Goal: Task Accomplishment & Management: Manage account settings

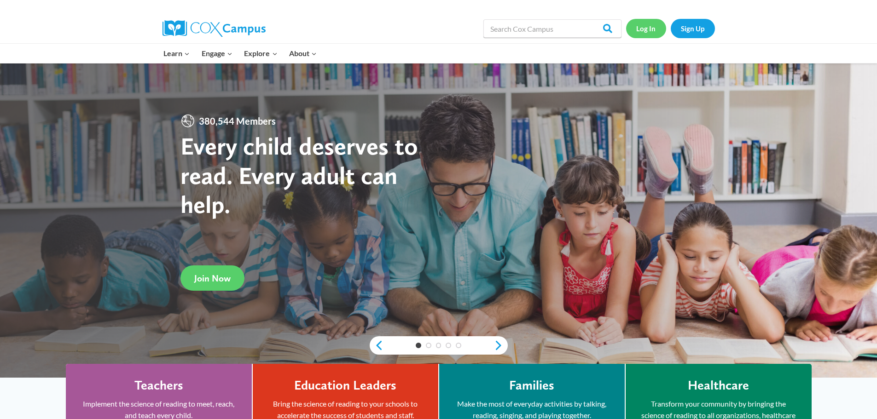
click at [657, 25] on link "Log In" at bounding box center [646, 28] width 40 height 19
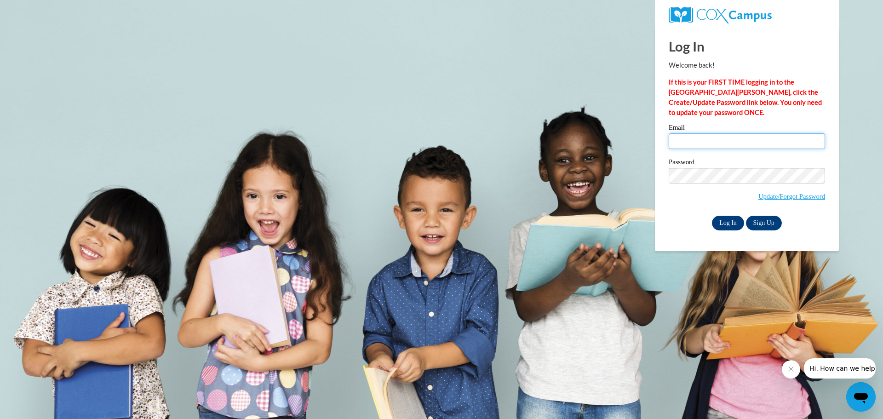
type input "hjarvis@southernregional.edu"
click at [725, 223] on input "Log In" at bounding box center [728, 223] width 32 height 15
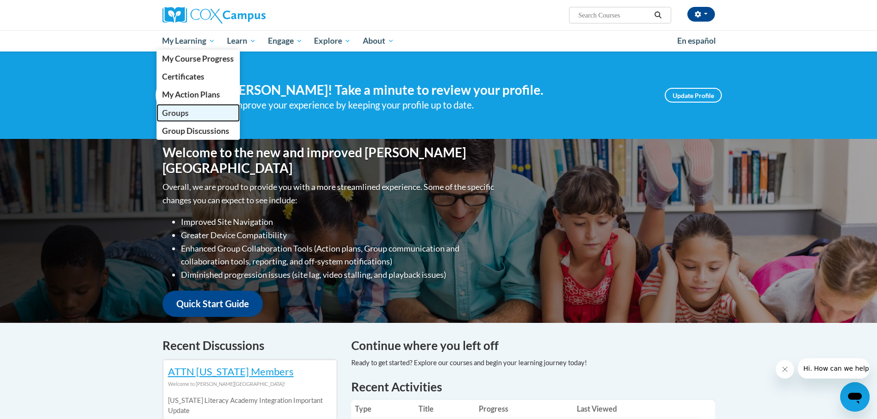
click at [182, 111] on span "Groups" at bounding box center [175, 113] width 27 height 10
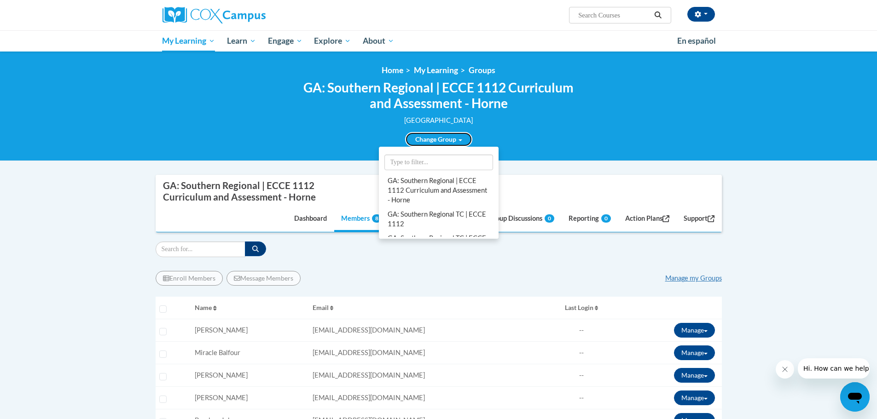
click at [416, 137] on link "Change Group" at bounding box center [438, 139] width 67 height 15
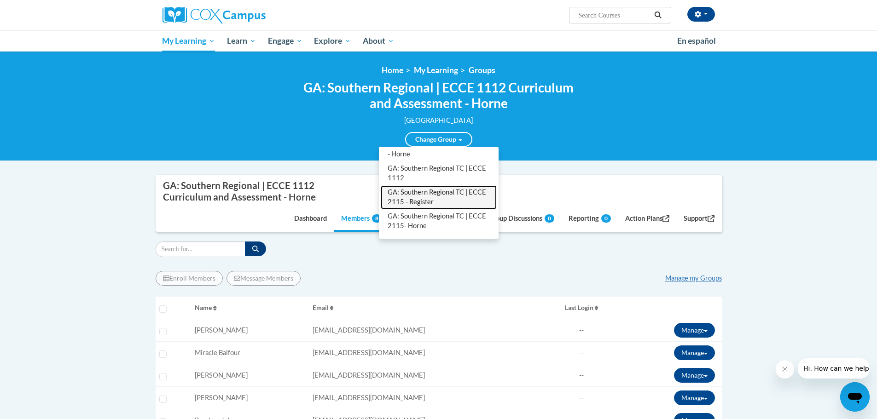
click at [416, 191] on link "GA: Southern Regional TC | ECCE 2115 - Register" at bounding box center [439, 197] width 116 height 24
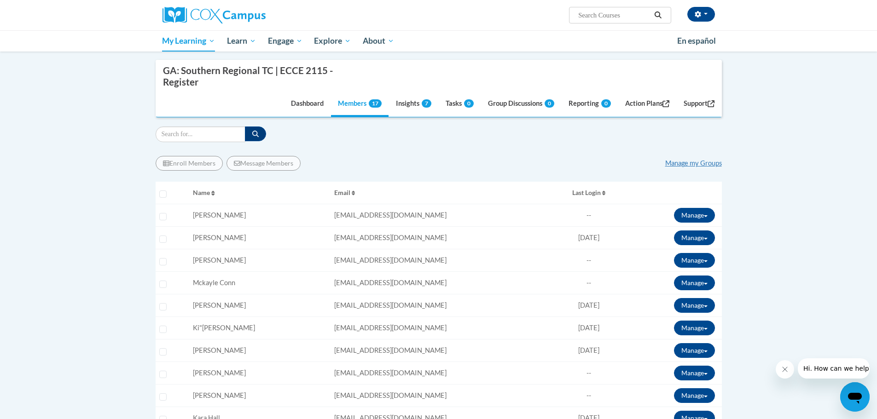
scroll to position [161, 0]
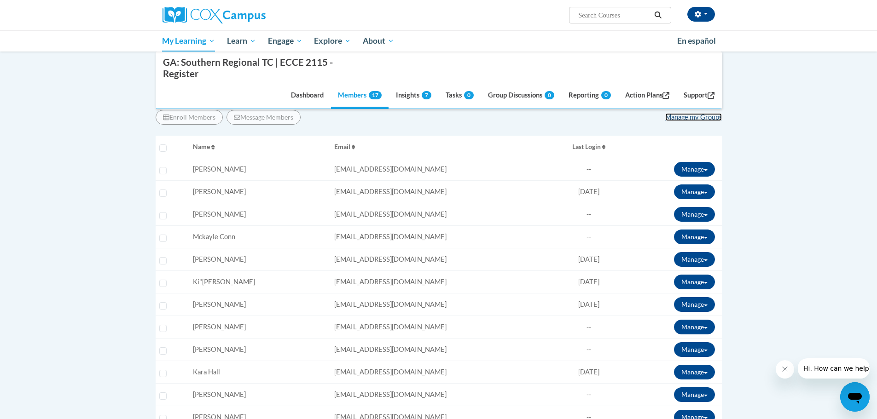
click at [715, 117] on link "Manage my Groups" at bounding box center [693, 117] width 57 height 8
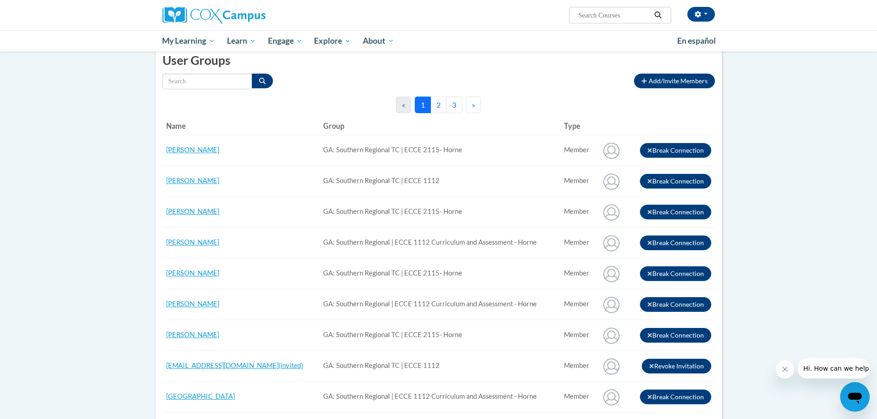
scroll to position [46, 0]
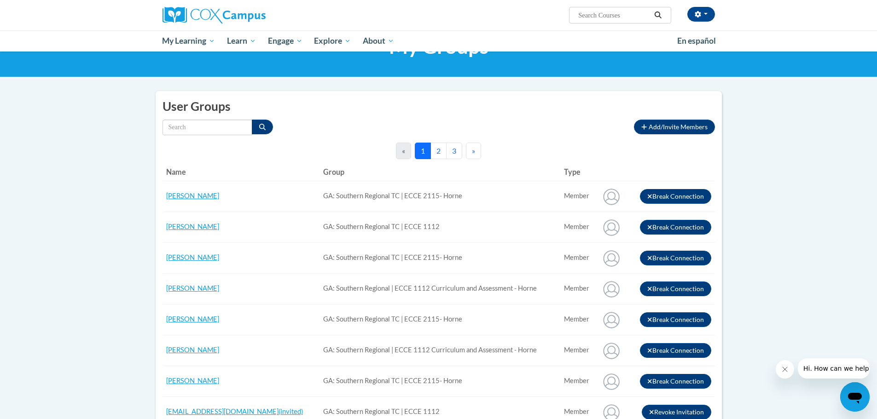
click at [450, 154] on button "3" at bounding box center [454, 151] width 16 height 17
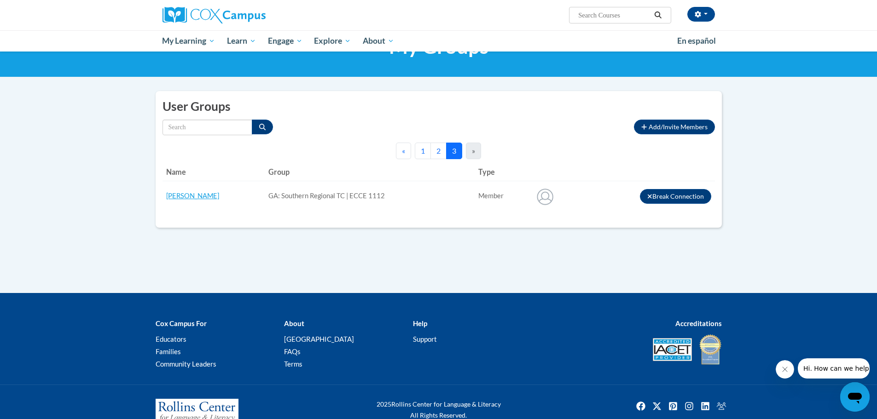
click at [437, 149] on button "2" at bounding box center [438, 151] width 16 height 17
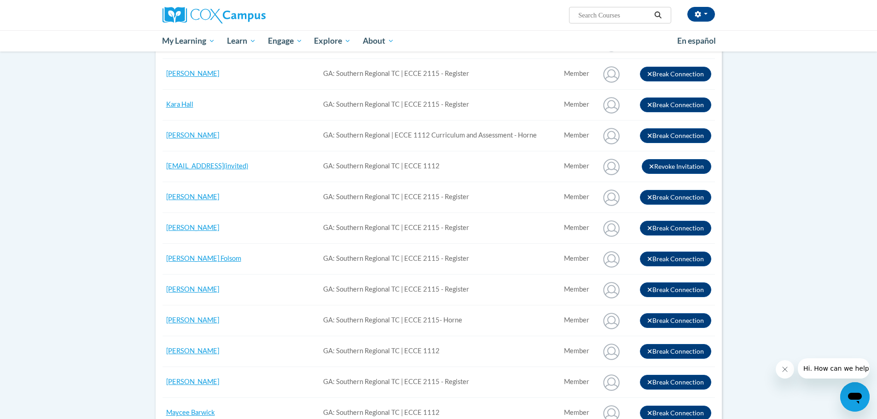
scroll to position [0, 0]
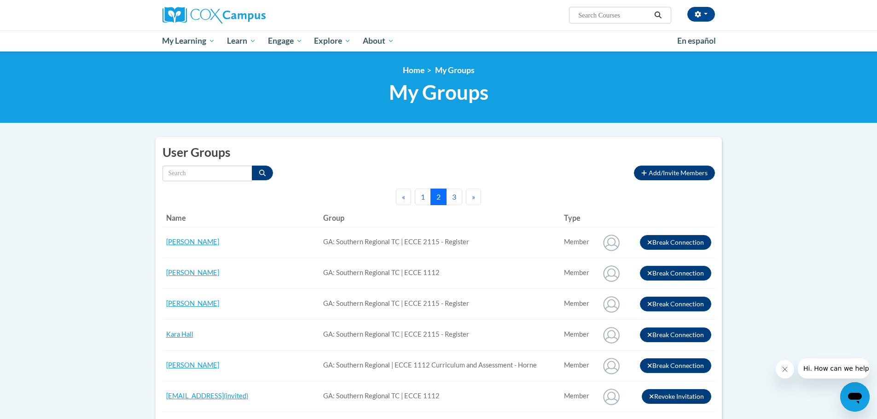
click at [428, 195] on button "1" at bounding box center [423, 197] width 16 height 17
click at [305, 150] on h2 "User Groups" at bounding box center [438, 152] width 552 height 17
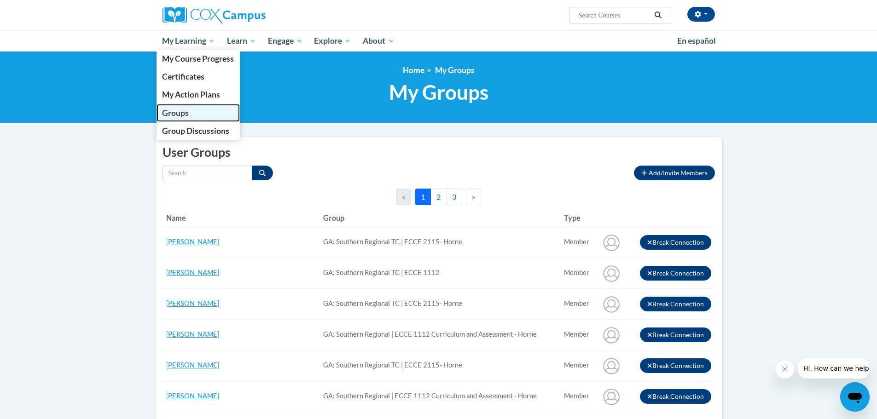
click at [186, 113] on span "Groups" at bounding box center [175, 113] width 27 height 10
